Goal: Find contact information: Find contact information

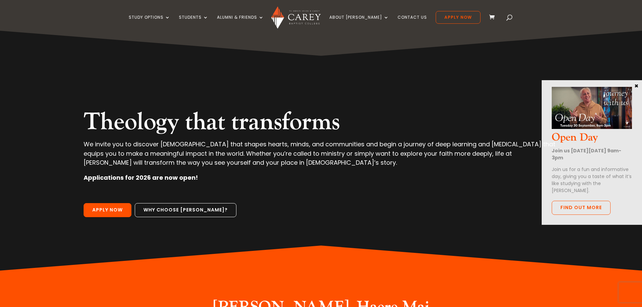
click at [635, 86] on button "×" at bounding box center [636, 86] width 7 height 6
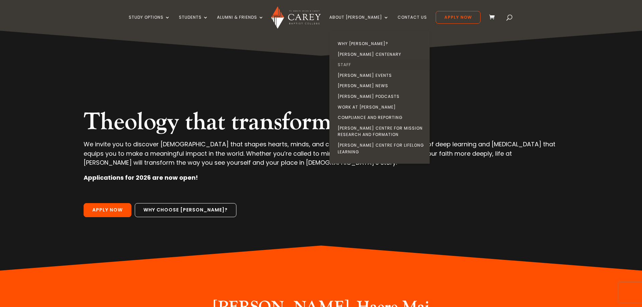
click at [356, 63] on link "Staff" at bounding box center [381, 65] width 100 height 11
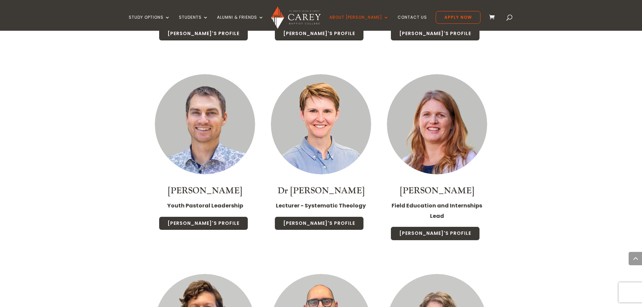
scroll to position [1126, 0]
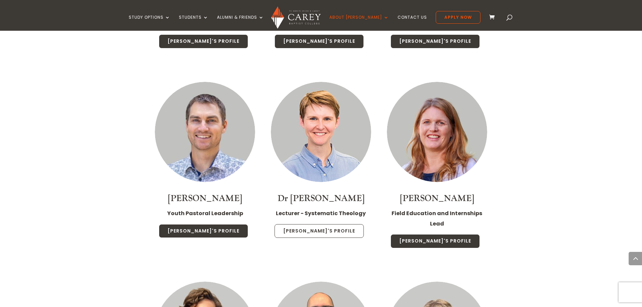
click at [330, 224] on link "Christa's Profile" at bounding box center [319, 231] width 89 height 14
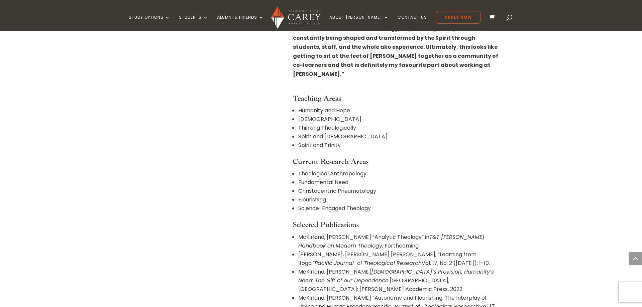
scroll to position [512, 0]
